Goal: Task Accomplishment & Management: Use online tool/utility

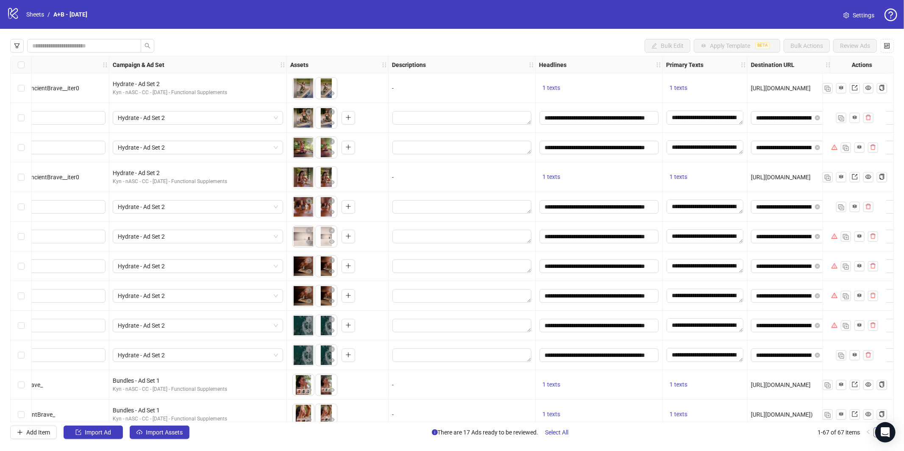
scroll to position [0, 262]
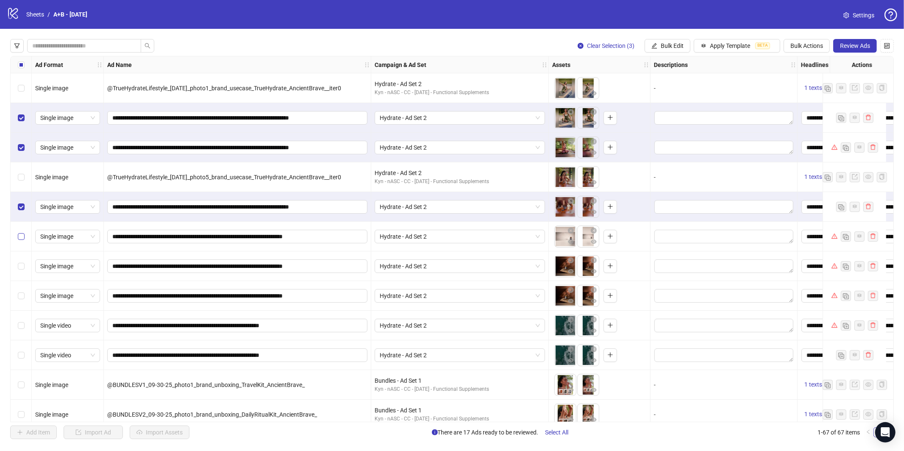
click at [23, 232] on label "Select row 6" at bounding box center [21, 236] width 7 height 9
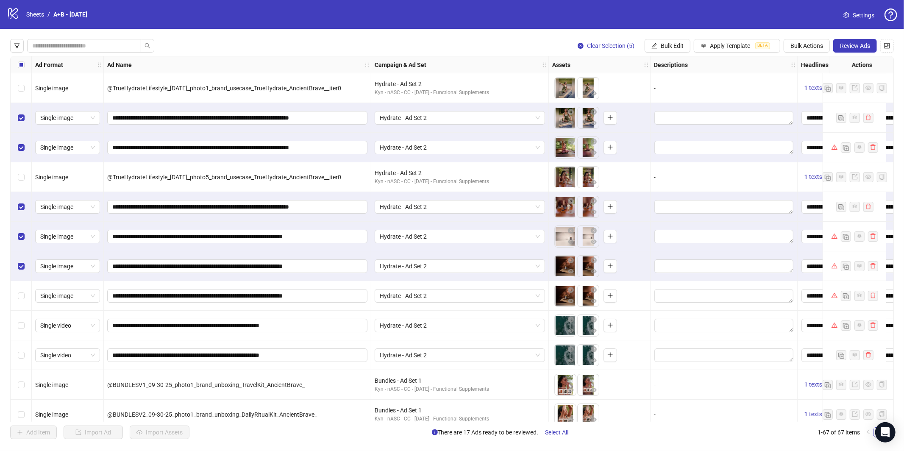
click at [25, 296] on div "Select row 8" at bounding box center [21, 296] width 21 height 30
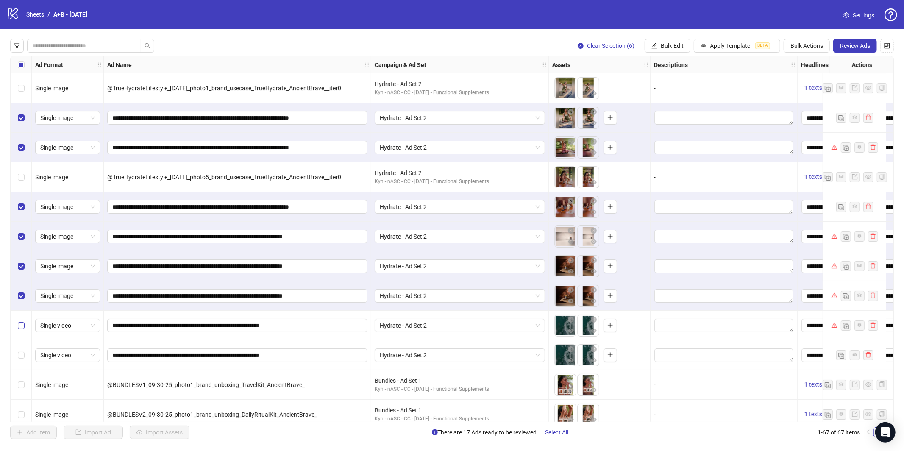
click at [23, 330] on label "Select row 9" at bounding box center [21, 325] width 7 height 9
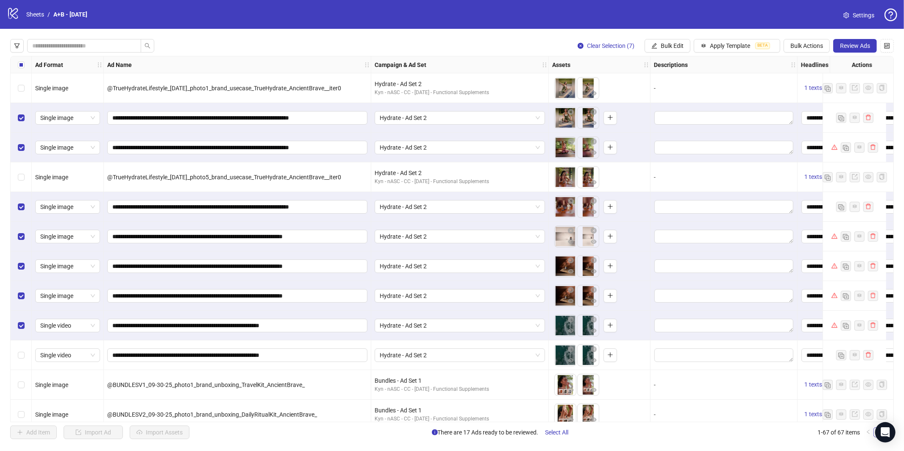
click at [23, 362] on div "Select row 10" at bounding box center [21, 355] width 21 height 30
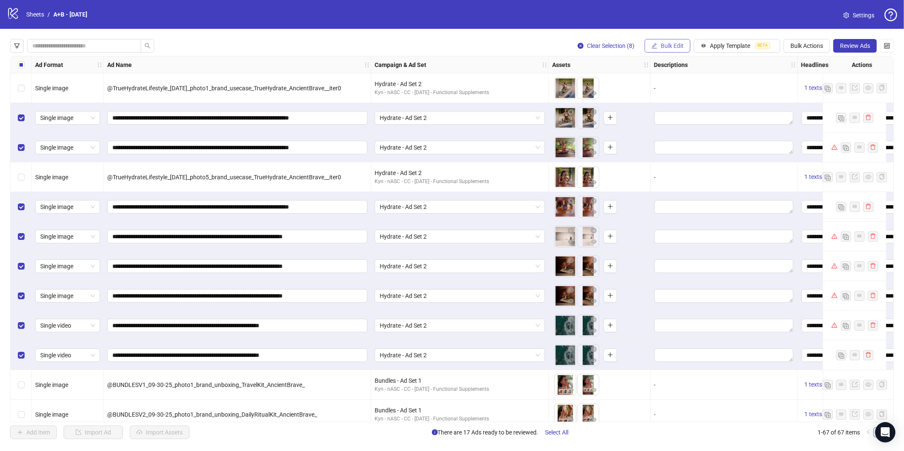
click at [674, 50] on button "Bulk Edit" at bounding box center [667, 46] width 46 height 14
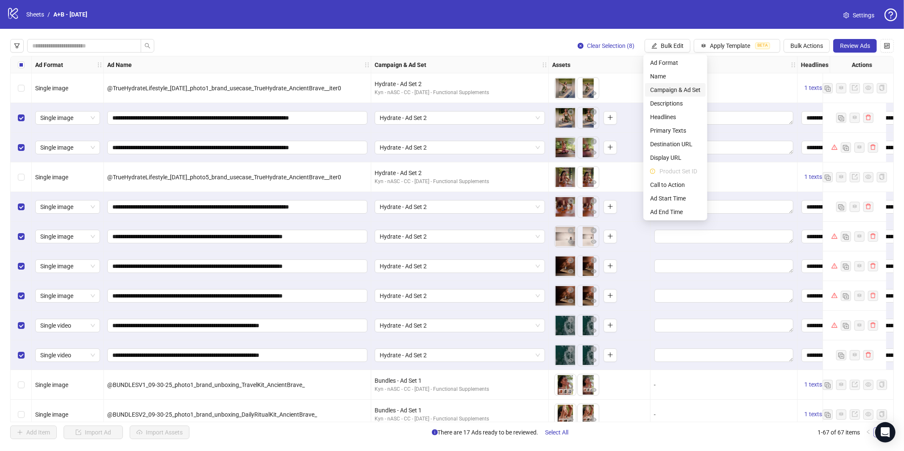
click at [677, 90] on span "Campaign & Ad Set" at bounding box center [675, 89] width 50 height 9
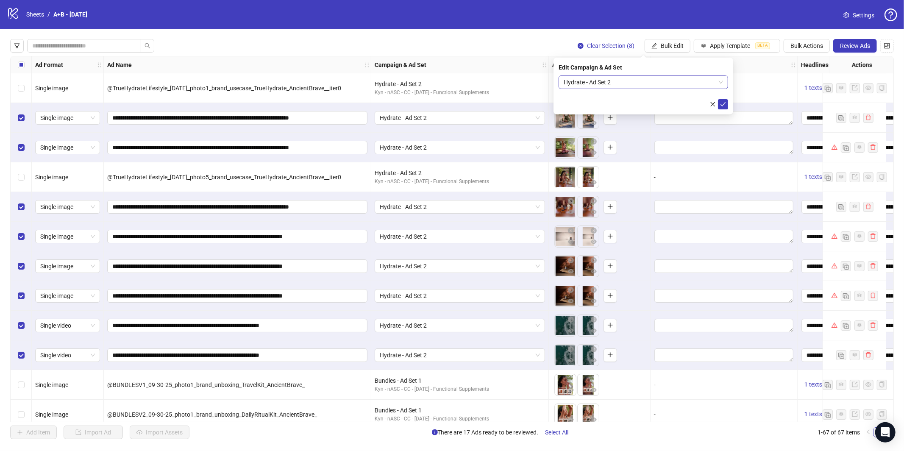
click at [637, 84] on span "Hydrate - Ad Set 2" at bounding box center [642, 82] width 159 height 13
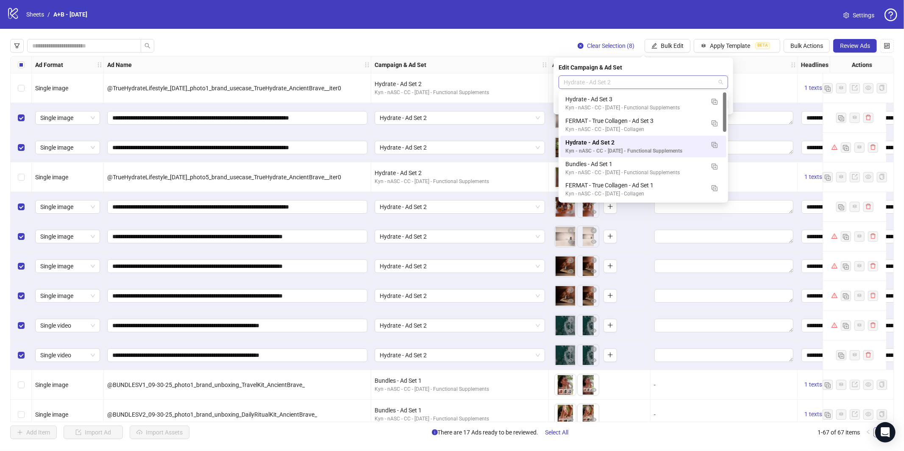
click at [637, 84] on span "Hydrate - Ad Set 2" at bounding box center [642, 82] width 159 height 13
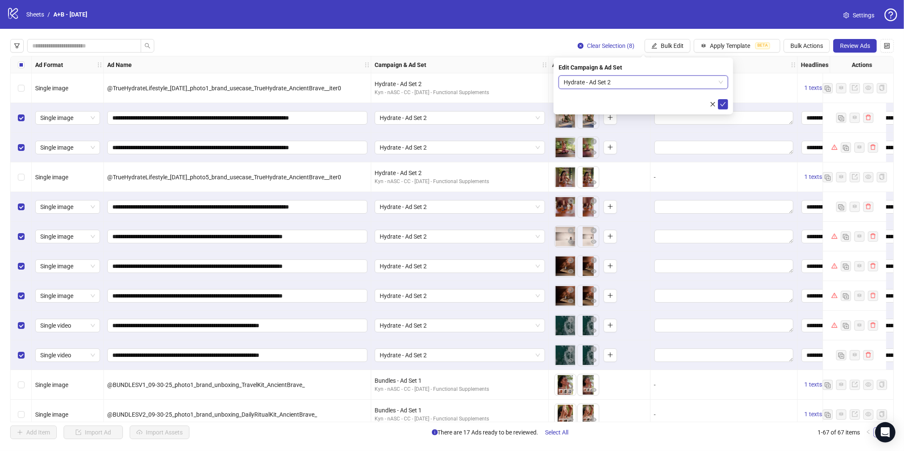
click at [637, 84] on span "Hydrate - Ad Set 2" at bounding box center [642, 82] width 159 height 13
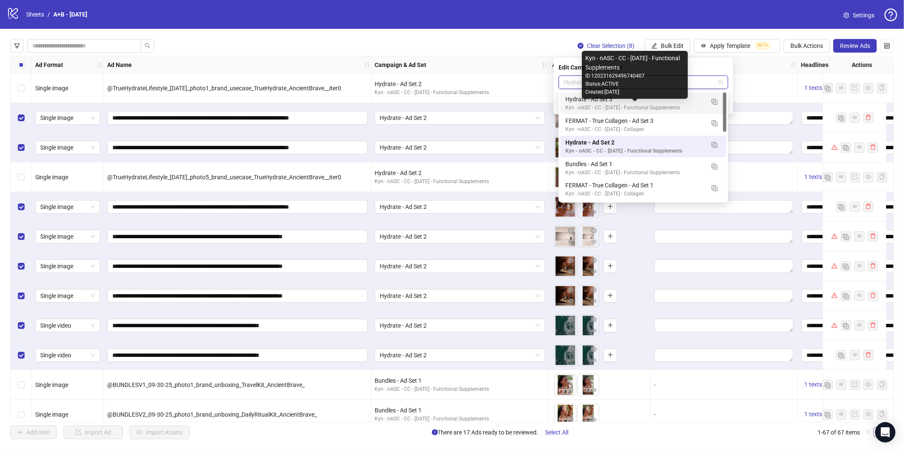
click at [610, 100] on div "Hydrate - Ad Set 3" at bounding box center [634, 98] width 139 height 9
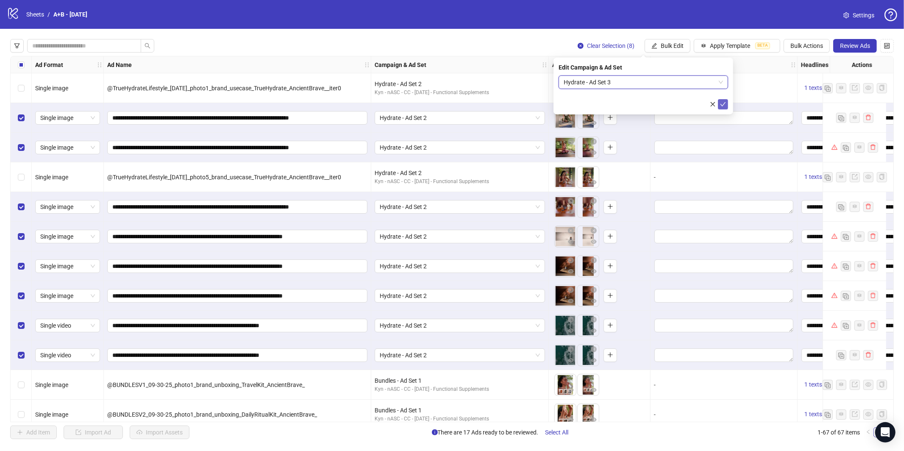
click at [720, 102] on icon "check" at bounding box center [723, 104] width 6 height 6
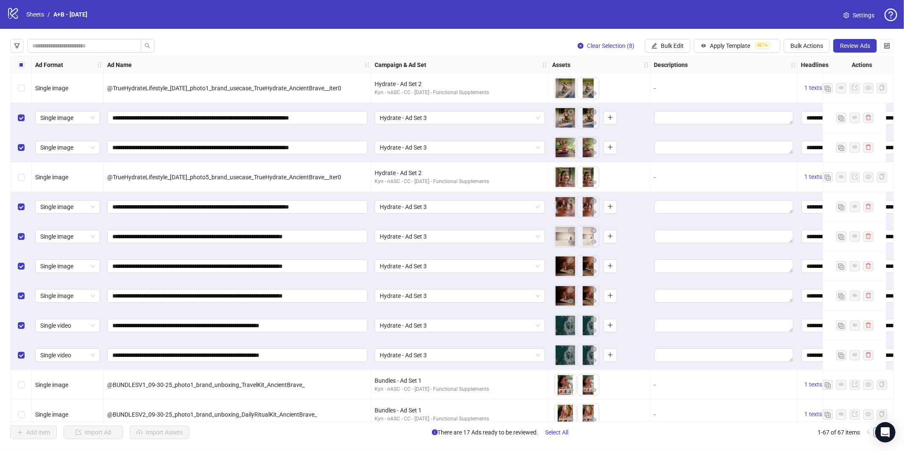
click at [580, 46] on icon "close-circle" at bounding box center [580, 46] width 6 height 6
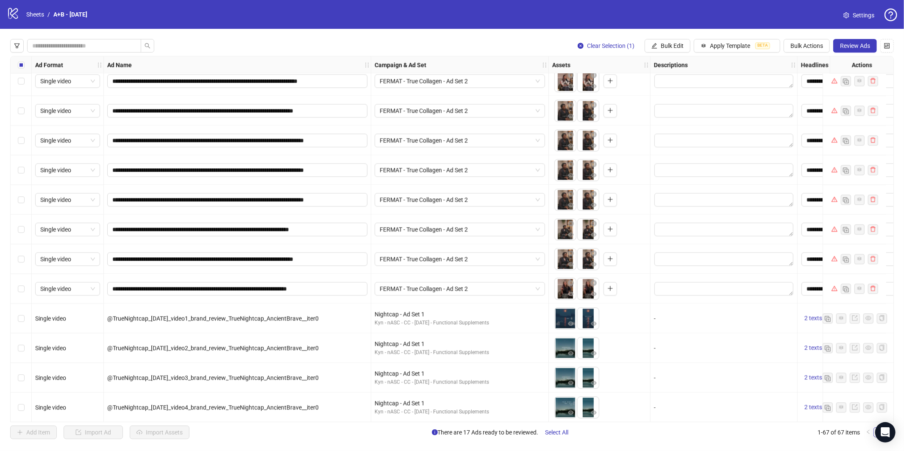
scroll to position [1642, 0]
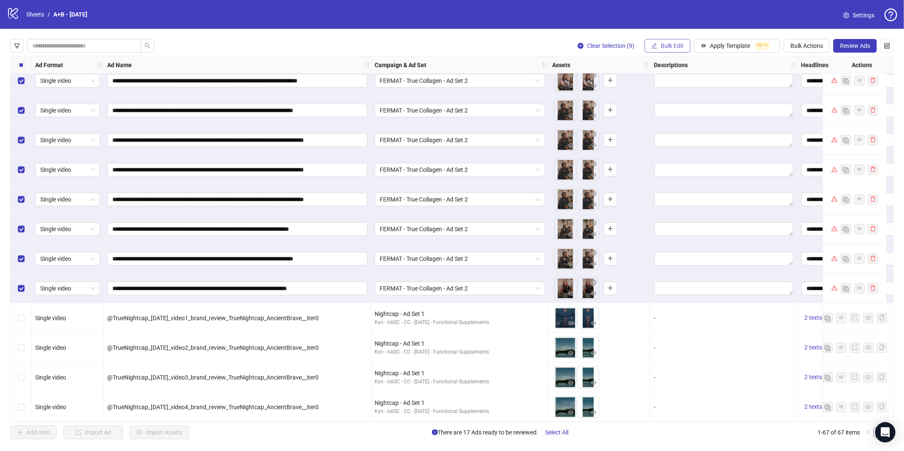
click at [666, 48] on span "Bulk Edit" at bounding box center [671, 45] width 23 height 7
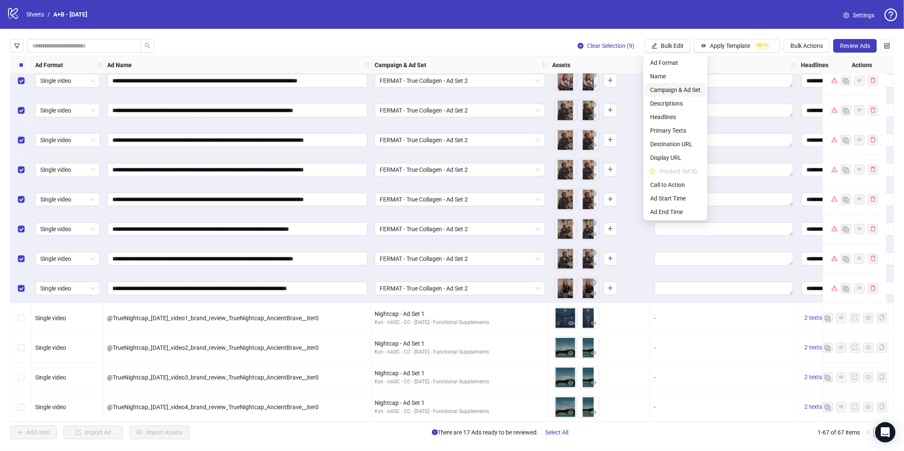
click at [668, 84] on li "Campaign & Ad Set" at bounding box center [675, 90] width 61 height 14
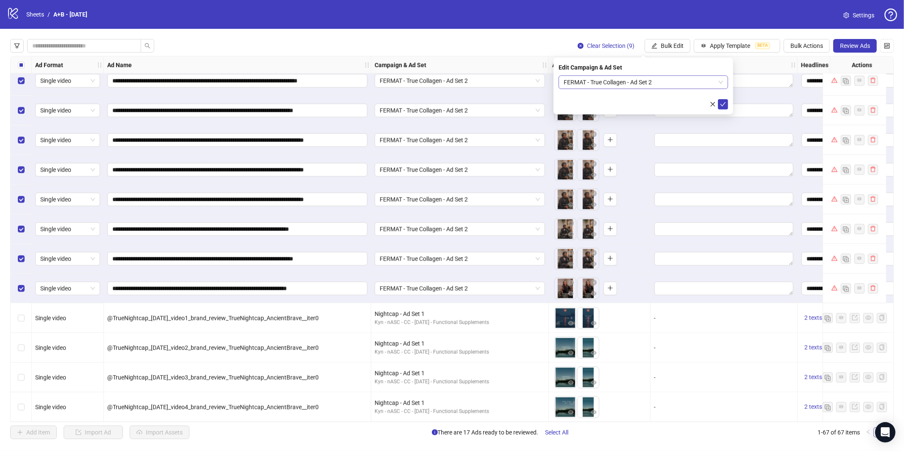
click at [655, 81] on span "FERMAT - True Collagen - Ad Set 2" at bounding box center [642, 82] width 159 height 13
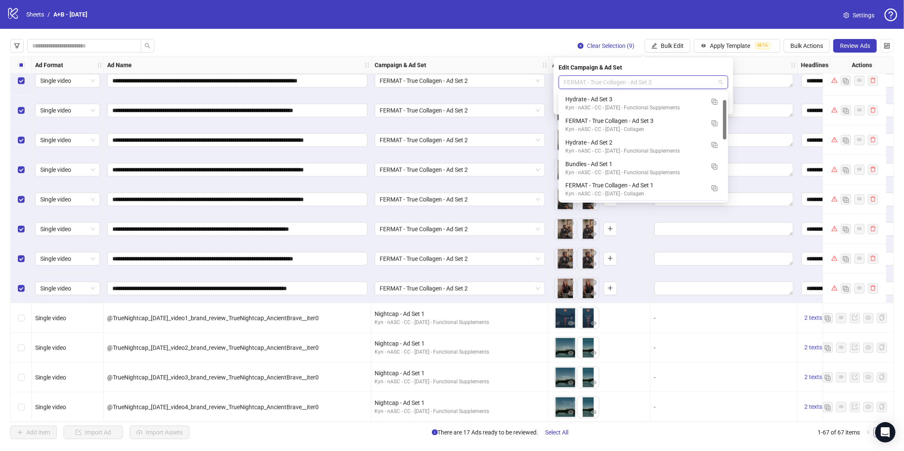
scroll to position [21, 0]
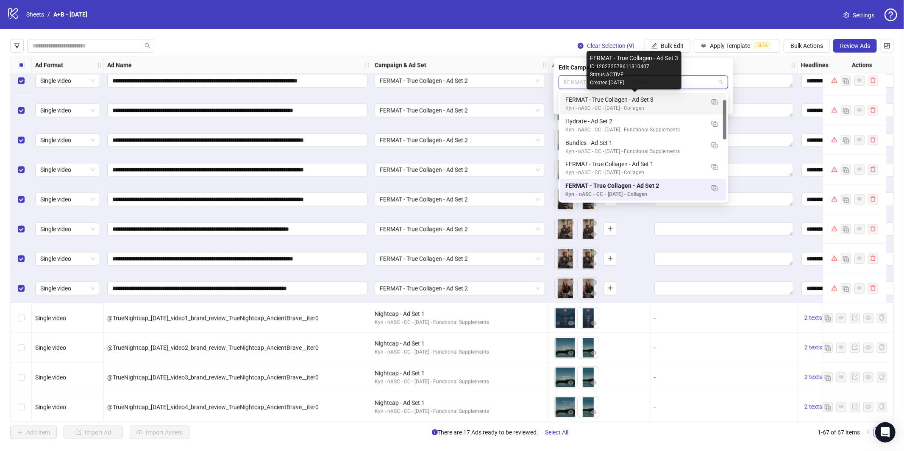
click at [635, 97] on div "FERMAT - True Collagen - Ad Set 3" at bounding box center [634, 99] width 139 height 9
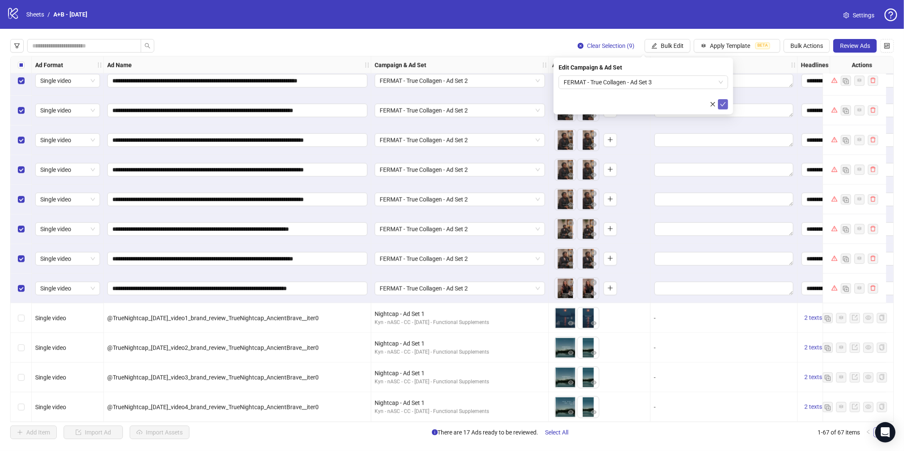
click at [725, 103] on icon "check" at bounding box center [723, 104] width 6 height 6
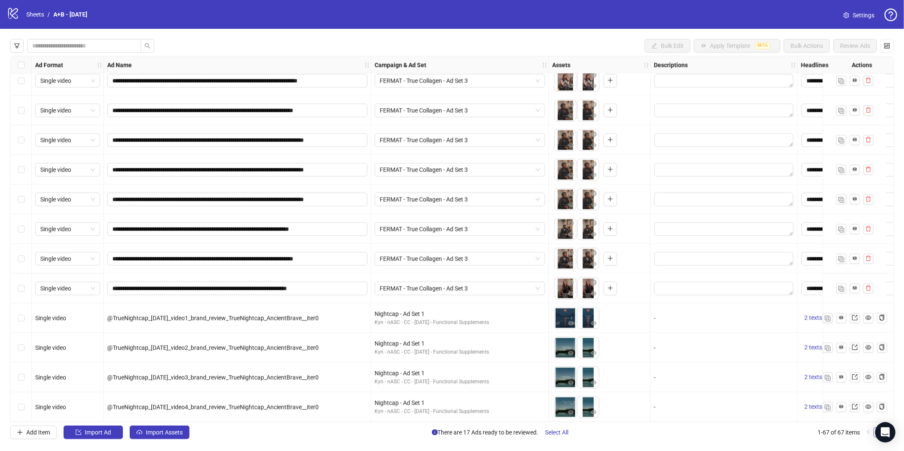
drag, startPoint x: 25, startPoint y: 283, endPoint x: 23, endPoint y: 190, distance: 93.6
click at [25, 283] on div "Select row 63" at bounding box center [21, 288] width 21 height 30
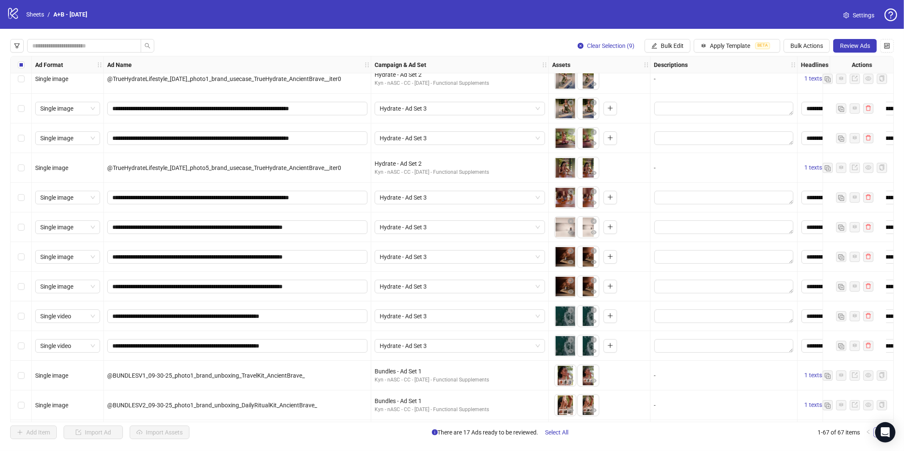
scroll to position [32, 0]
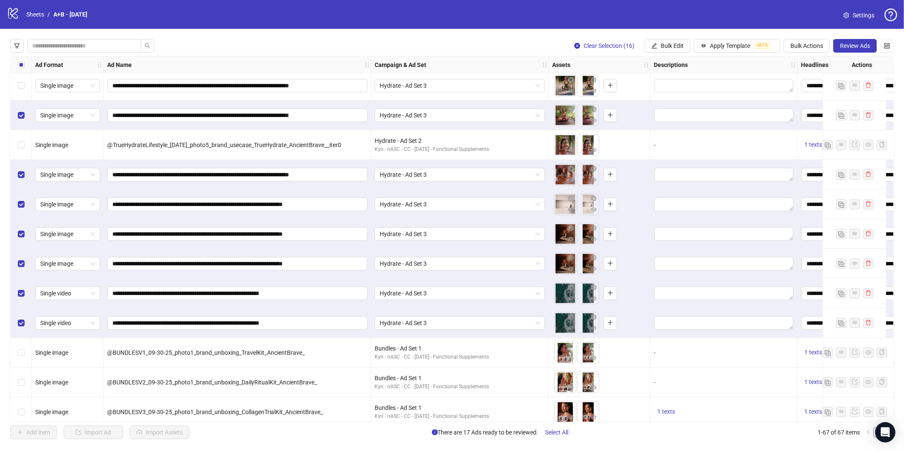
click at [22, 79] on div "Select row 2" at bounding box center [21, 86] width 21 height 30
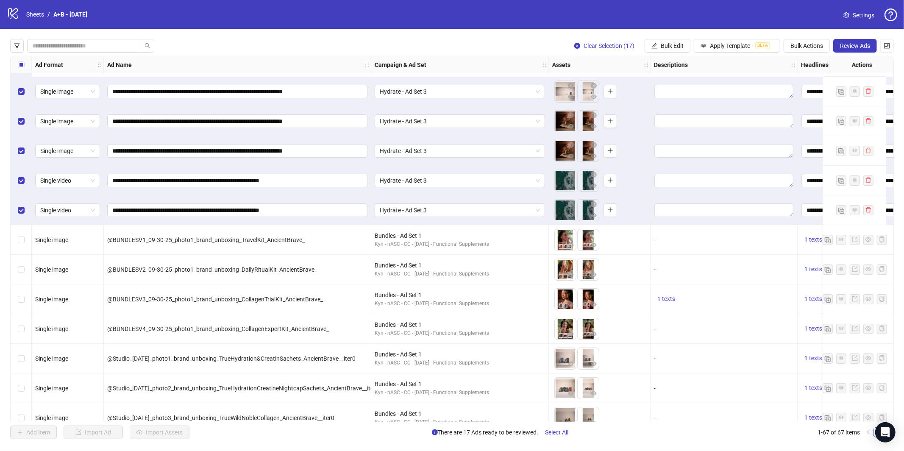
scroll to position [201, 0]
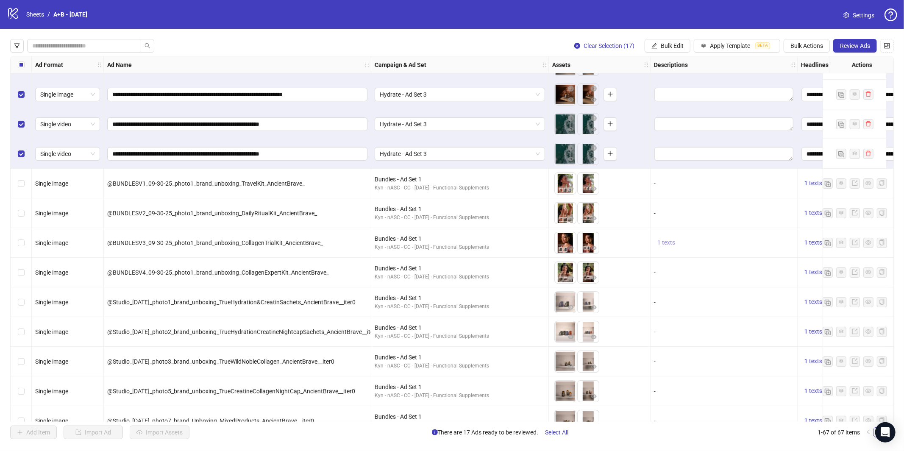
click at [667, 242] on span "1 texts" at bounding box center [666, 242] width 18 height 7
click at [714, 233] on div at bounding box center [752, 236] width 106 height 14
click at [691, 237] on div "1 of 1" at bounding box center [752, 242] width 126 height 47
click at [652, 283] on div "-" at bounding box center [723, 273] width 147 height 30
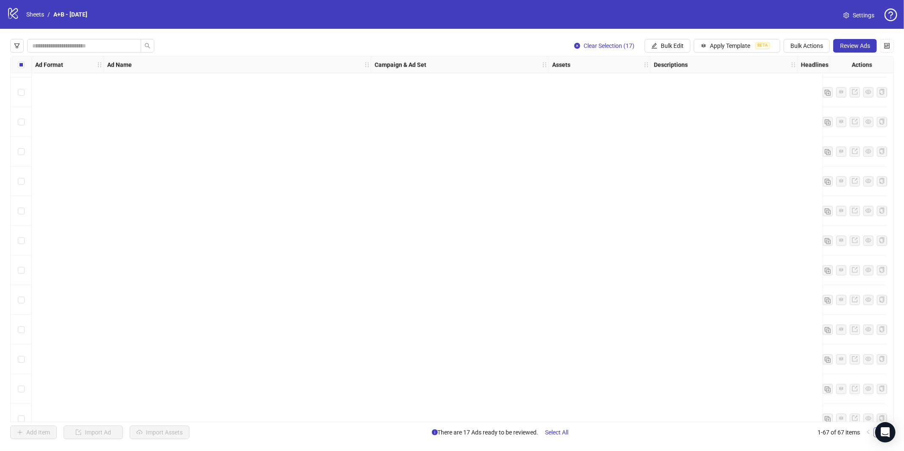
scroll to position [0, 0]
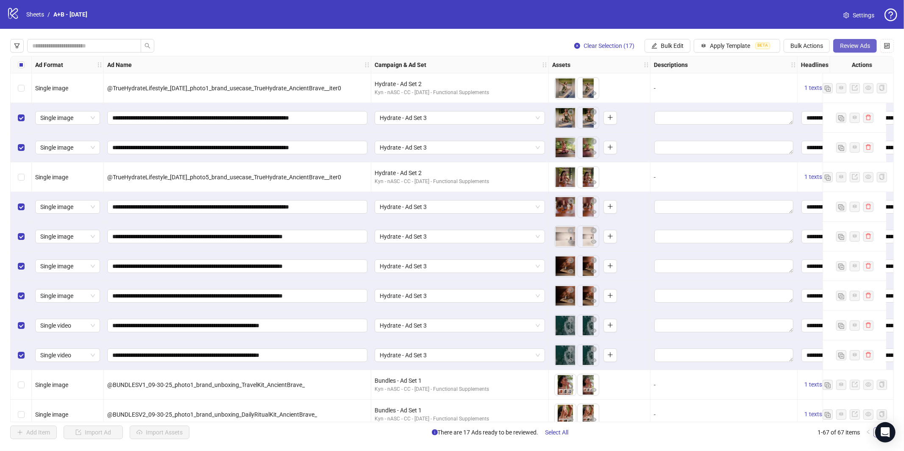
click at [844, 41] on button "Review Ads" at bounding box center [855, 46] width 44 height 14
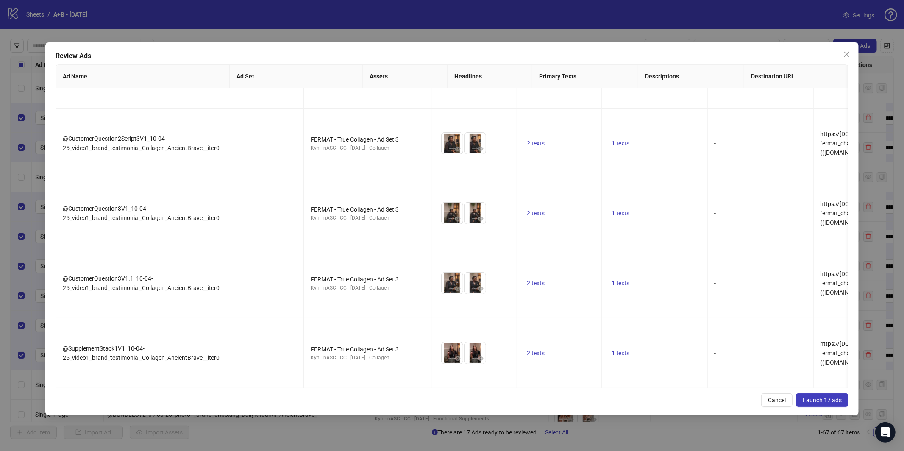
scroll to position [895, 0]
click at [818, 399] on span "Launch 17 ads" at bounding box center [821, 400] width 39 height 7
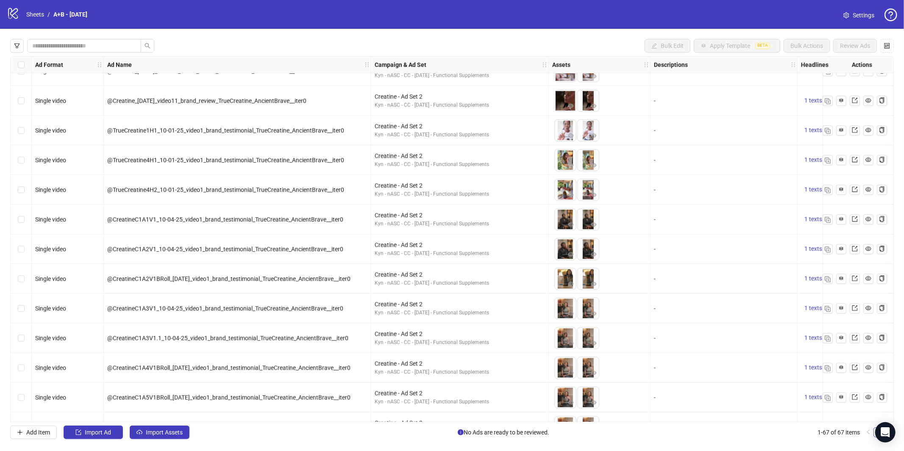
scroll to position [0, 0]
